Goal: Task Accomplishment & Management: Manage account settings

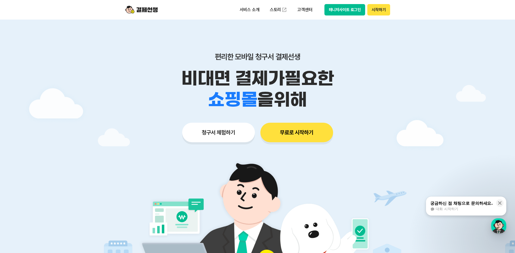
click at [353, 11] on button "매니저사이트 로그인" at bounding box center [344, 9] width 41 height 11
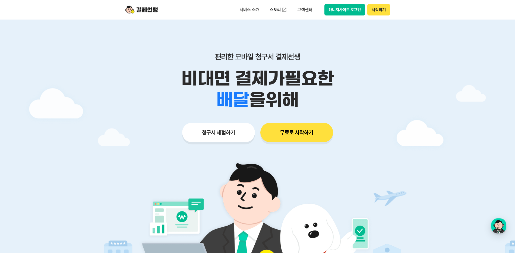
scroll to position [136, 0]
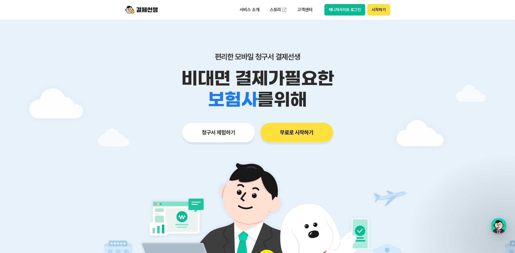
click at [285, 25] on div "편리한 모바일 청구서 결제선생 비대면 결제가 필요한 학원 공부방 호텔 쇼핑몰 병원 배달 보험사 항공사 골프장 를 위해 청구서 체험하기 무료로 …" at bounding box center [258, 87] width 278 height 134
click at [475, 165] on div at bounding box center [257, 163] width 515 height 286
click at [376, 10] on button "시작하기" at bounding box center [378, 9] width 23 height 11
click at [357, 9] on button "매니저사이트 로그인" at bounding box center [344, 9] width 41 height 11
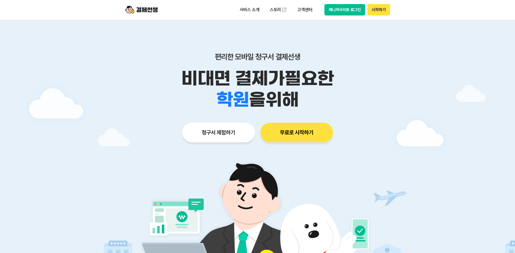
click at [345, 11] on button "매니저사이트 로그인" at bounding box center [344, 9] width 41 height 11
